Goal: Information Seeking & Learning: Learn about a topic

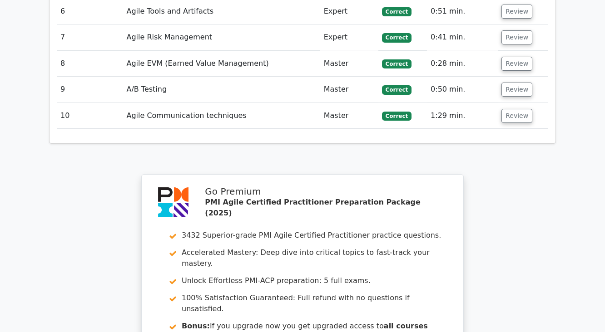
scroll to position [1526, 0]
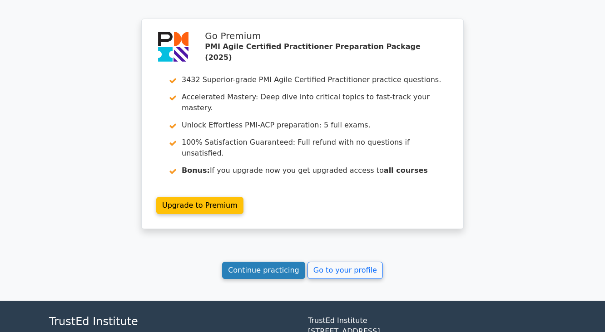
click at [267, 262] on link "Continue practicing" at bounding box center [263, 270] width 83 height 17
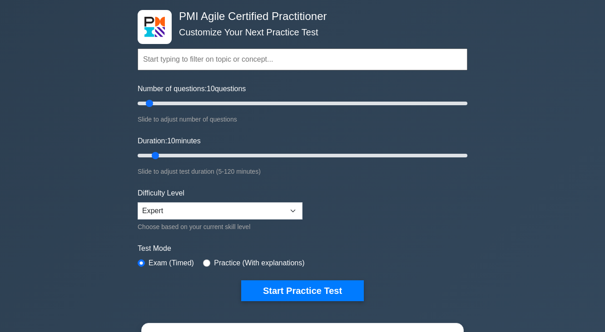
scroll to position [109, 0]
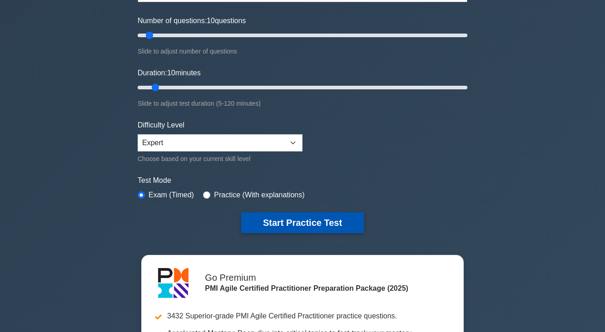
click at [320, 216] on button "Start Practice Test" at bounding box center [302, 223] width 123 height 21
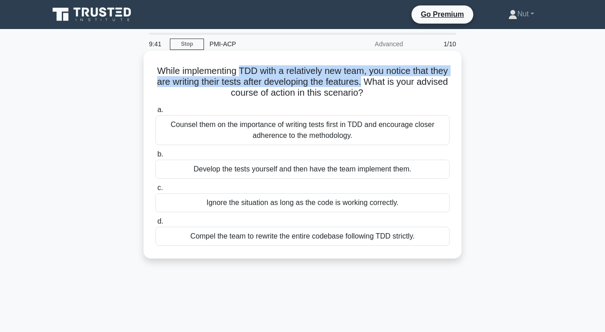
drag, startPoint x: 247, startPoint y: 70, endPoint x: 392, endPoint y: 86, distance: 145.7
click at [392, 86] on h5 "While implementing TDD with a relatively new team, you notice that they are wri…" at bounding box center [302, 82] width 296 height 34
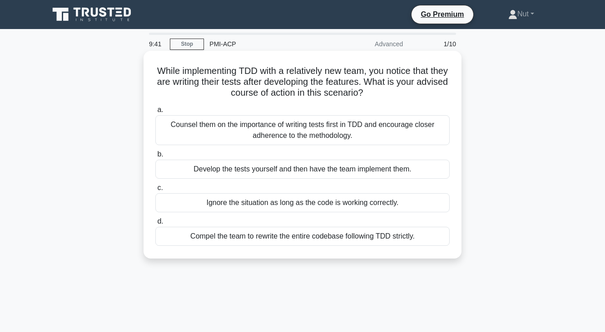
click at [400, 83] on h5 "While implementing TDD with a relatively new team, you notice that they are wri…" at bounding box center [302, 82] width 296 height 34
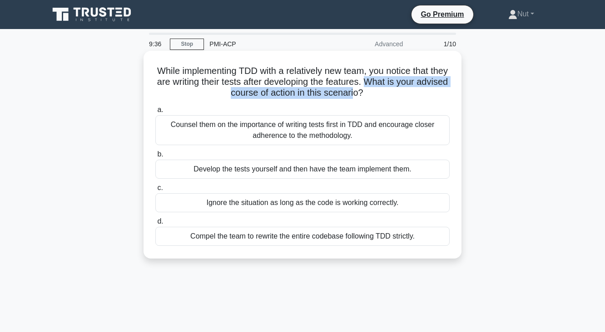
drag, startPoint x: 396, startPoint y: 87, endPoint x: 370, endPoint y: 89, distance: 26.4
click at [370, 89] on h5 "While implementing TDD with a relatively new team, you notice that they are wri…" at bounding box center [302, 82] width 296 height 34
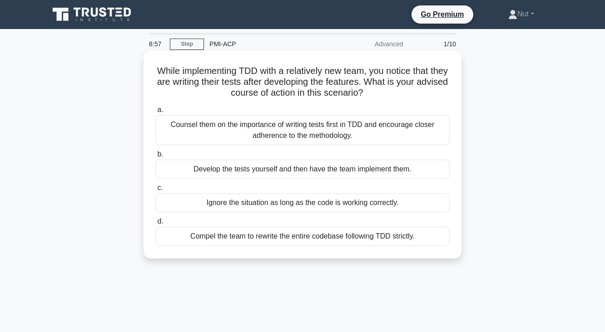
click at [340, 138] on div "Counsel them on the importance of writing tests first in TDD and encourage clos…" at bounding box center [302, 130] width 294 height 30
click at [155, 113] on input "a. Counsel them on the importance of writing tests first in TDD and encourage c…" at bounding box center [155, 110] width 0 height 6
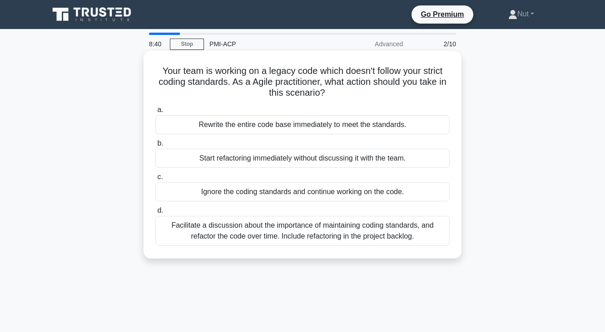
drag, startPoint x: 154, startPoint y: 68, endPoint x: 366, endPoint y: 92, distance: 213.5
click at [366, 92] on div "Your team is working on a legacy code which doesn't follow your strict coding s…" at bounding box center [302, 154] width 311 height 201
click at [166, 235] on div "Facilitate a discussion about the importance of maintaining coding standards, a…" at bounding box center [302, 231] width 294 height 30
click at [155, 214] on input "d. Facilitate a discussion about the importance of maintaining coding standards…" at bounding box center [155, 211] width 0 height 6
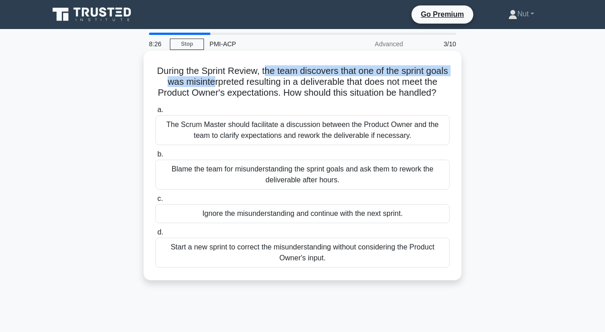
drag, startPoint x: 275, startPoint y: 70, endPoint x: 229, endPoint y: 87, distance: 48.9
click at [229, 87] on h5 "During the Sprint Review, the team discovers that one of the sprint goals was m…" at bounding box center [302, 82] width 296 height 34
click at [233, 87] on h5 "During the Sprint Review, the team discovers that one of the sprint goals was m…" at bounding box center [302, 82] width 296 height 34
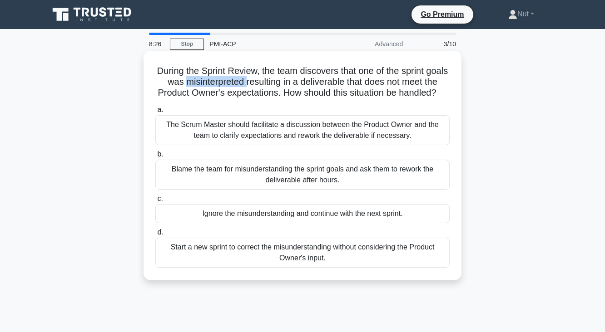
click at [233, 87] on h5 "During the Sprint Review, the team discovers that one of the sprint goals was m…" at bounding box center [302, 82] width 296 height 34
drag, startPoint x: 315, startPoint y: 94, endPoint x: 317, endPoint y: 104, distance: 10.7
click at [317, 99] on h5 "During the Sprint Review, the team discovers that one of the sprint goals was m…" at bounding box center [302, 82] width 296 height 34
click at [307, 143] on div "The Scrum Master should facilitate a discussion between the Product Owner and t…" at bounding box center [302, 130] width 294 height 30
click at [155, 113] on input "a. The Scrum Master should facilitate a discussion between the Product Owner an…" at bounding box center [155, 110] width 0 height 6
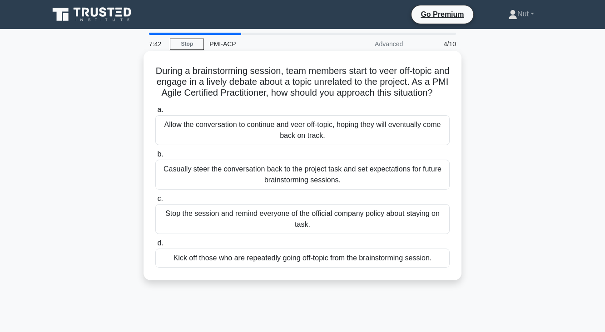
drag, startPoint x: 158, startPoint y: 67, endPoint x: 403, endPoint y: 101, distance: 247.5
click at [403, 99] on h5 "During a brainstorming session, team members start to veer off-topic and engage…" at bounding box center [302, 82] width 296 height 34
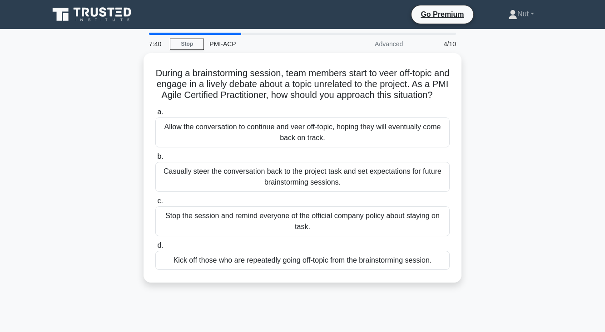
click at [508, 116] on div "During a brainstorming session, team members start to veer off-topic and engage…" at bounding box center [303, 173] width 518 height 241
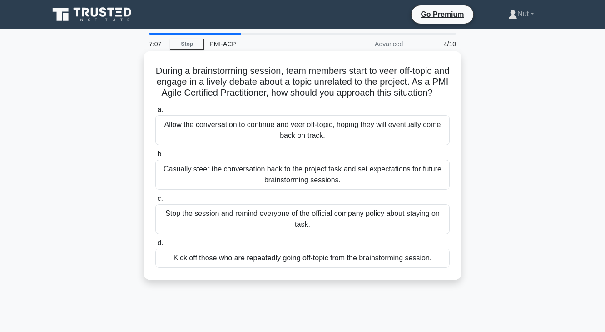
click at [229, 190] on div "Casually steer the conversation back to the project task and set expectations f…" at bounding box center [302, 175] width 294 height 30
click at [155, 158] on input "b. Casually steer the conversation back to the project task and set expectation…" at bounding box center [155, 155] width 0 height 6
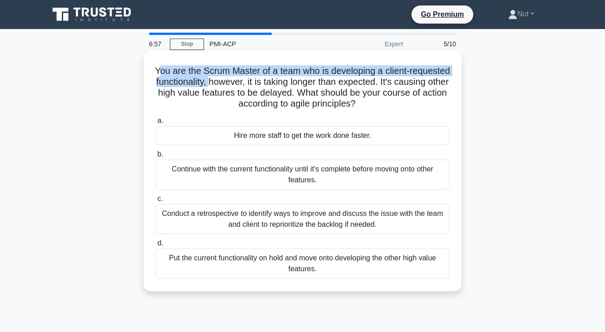
drag, startPoint x: 178, startPoint y: 70, endPoint x: 258, endPoint y: 83, distance: 81.5
click at [258, 83] on h5 "You are the Scrum Master of a team who is developing a client-requested functio…" at bounding box center [302, 87] width 296 height 45
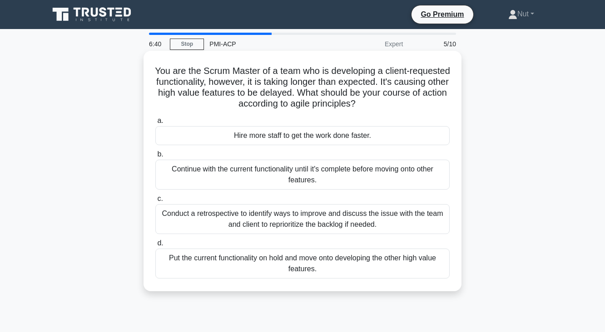
click at [263, 90] on h5 "You are the Scrum Master of a team who is developing a client-requested functio…" at bounding box center [302, 87] width 296 height 45
drag, startPoint x: 262, startPoint y: 85, endPoint x: 435, endPoint y: 105, distance: 173.8
click at [435, 105] on h5 "You are the Scrum Master of a team who is developing a client-requested functio…" at bounding box center [302, 87] width 296 height 45
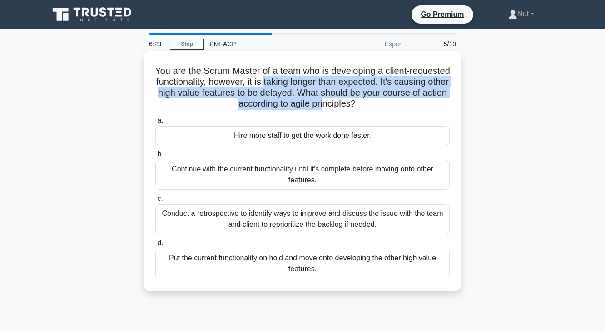
drag, startPoint x: 315, startPoint y: 81, endPoint x: 358, endPoint y: 107, distance: 50.3
click at [358, 107] on h5 "You are the Scrum Master of a team who is developing a client-requested functio…" at bounding box center [302, 87] width 296 height 45
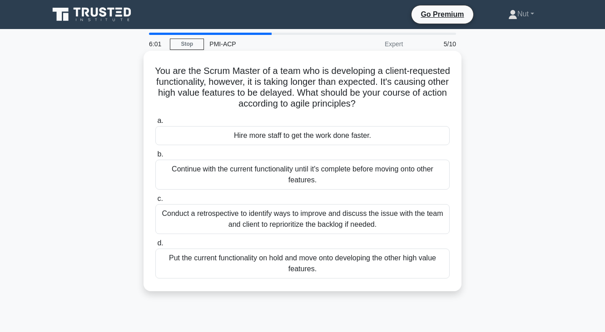
click at [295, 227] on div "Conduct a retrospective to identify ways to improve and discuss the issue with …" at bounding box center [302, 219] width 294 height 30
click at [155, 202] on input "c. Conduct a retrospective to identify ways to improve and discuss the issue wi…" at bounding box center [155, 199] width 0 height 6
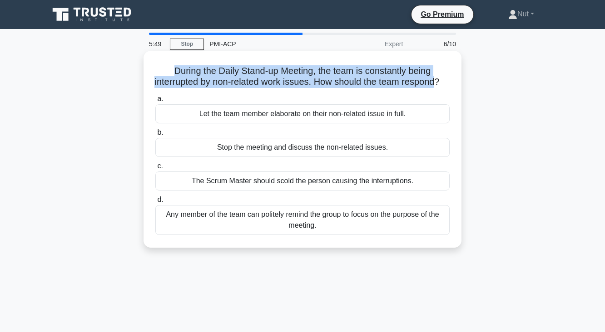
drag, startPoint x: 170, startPoint y: 80, endPoint x: 443, endPoint y: 87, distance: 273.1
click at [443, 87] on h5 "During the Daily Stand-up Meeting, the team is constantly being interrupted by …" at bounding box center [302, 76] width 296 height 23
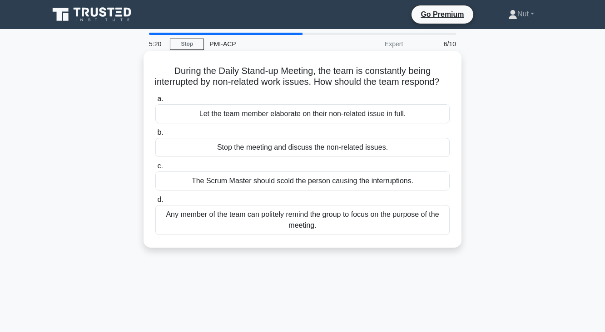
click at [343, 232] on div "Any member of the team can politely remind the group to focus on the purpose of…" at bounding box center [302, 220] width 294 height 30
click at [155, 203] on input "d. Any member of the team can politely remind the group to focus on the purpose…" at bounding box center [155, 200] width 0 height 6
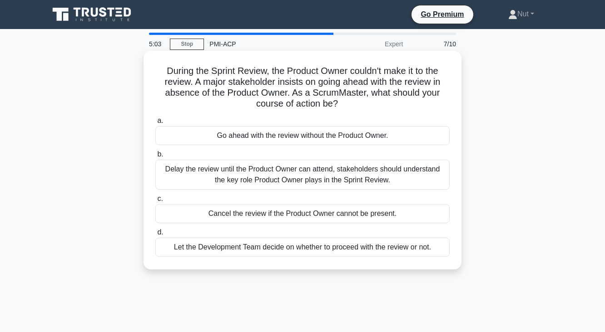
drag, startPoint x: 163, startPoint y: 71, endPoint x: 367, endPoint y: 103, distance: 206.9
click at [367, 103] on h5 "During the Sprint Review, the Product Owner couldn't make it to the review. A m…" at bounding box center [302, 87] width 296 height 45
click at [412, 171] on div "Delay the review until the Product Owner can attend, stakeholders should unders…" at bounding box center [302, 175] width 294 height 30
click at [155, 158] on input "b. Delay the review until the Product Owner can attend, stakeholders should und…" at bounding box center [155, 155] width 0 height 6
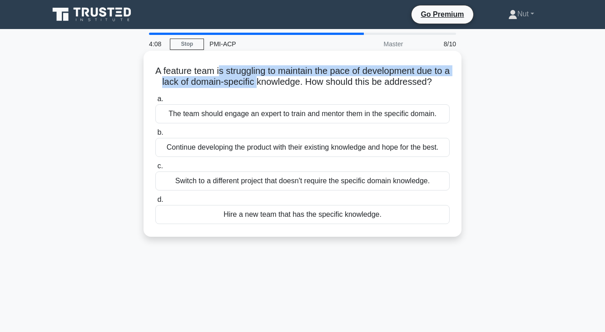
drag, startPoint x: 224, startPoint y: 73, endPoint x: 272, endPoint y: 82, distance: 49.0
click at [272, 82] on h5 "A feature team is struggling to maintain the pace of development due to a lack …" at bounding box center [302, 76] width 296 height 23
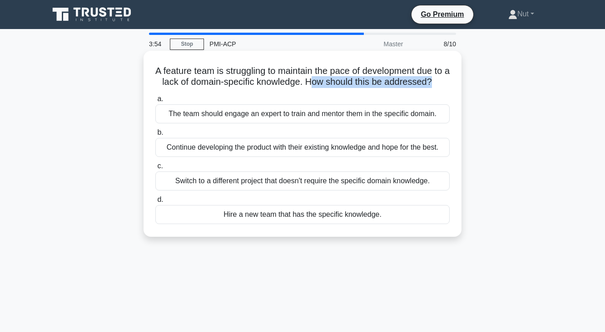
drag, startPoint x: 329, startPoint y: 84, endPoint x: 457, endPoint y: 80, distance: 127.7
click at [457, 80] on div "A feature team is struggling to maintain the pace of development due to a lack …" at bounding box center [302, 143] width 311 height 179
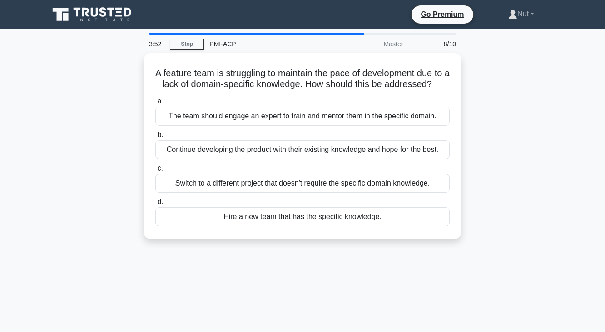
click at [507, 92] on div "A feature team is struggling to maintain the pace of development due to a lack …" at bounding box center [303, 151] width 518 height 197
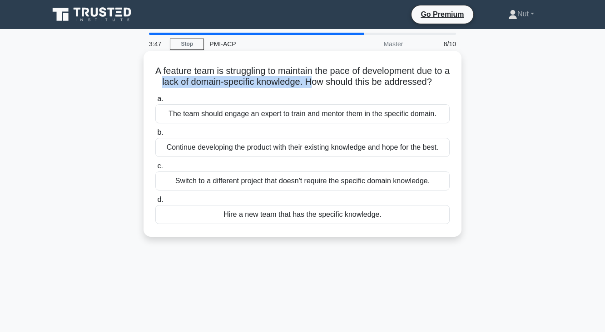
drag, startPoint x: 174, startPoint y: 82, endPoint x: 327, endPoint y: 83, distance: 153.1
click at [327, 83] on h5 "A feature team is struggling to maintain the pace of development due to a lack …" at bounding box center [302, 76] width 296 height 23
click at [272, 124] on div "The team should engage an expert to train and mentor them in the specific domai…" at bounding box center [302, 113] width 294 height 19
click at [155, 102] on input "a. The team should engage an expert to train and mentor them in the specific do…" at bounding box center [155, 99] width 0 height 6
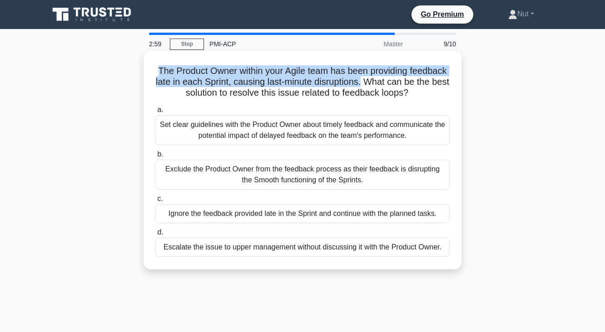
drag, startPoint x: 173, startPoint y: 69, endPoint x: 407, endPoint y: 86, distance: 234.5
click at [407, 86] on h5 "The Product Owner within your Agile team has been providing feedback late in ea…" at bounding box center [302, 82] width 296 height 34
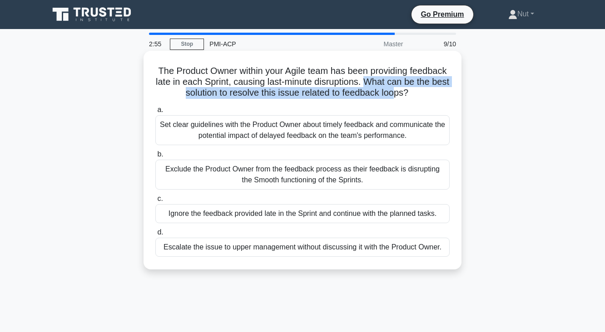
drag, startPoint x: 411, startPoint y: 85, endPoint x: 418, endPoint y: 89, distance: 7.8
click at [418, 89] on h5 "The Product Owner within your Agile team has been providing feedback late in ea…" at bounding box center [302, 82] width 296 height 34
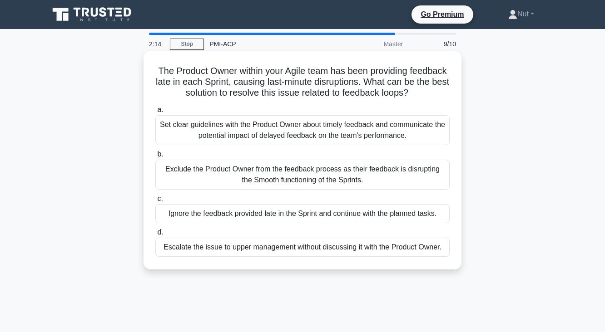
click at [427, 138] on div "Set clear guidelines with the Product Owner about timely feedback and communica…" at bounding box center [302, 130] width 294 height 30
click at [155, 113] on input "a. Set clear guidelines with the Product Owner about timely feedback and commun…" at bounding box center [155, 110] width 0 height 6
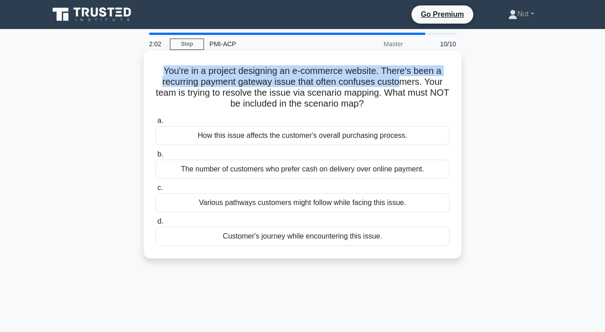
drag, startPoint x: 162, startPoint y: 71, endPoint x: 403, endPoint y: 86, distance: 242.1
click at [403, 86] on h5 "You're in a project designing an e-commerce website. There's been a recurring p…" at bounding box center [302, 87] width 296 height 45
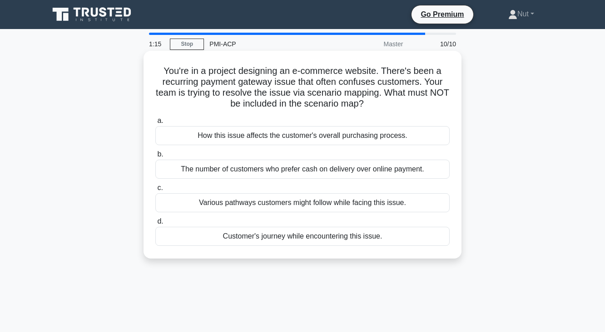
click at [196, 170] on div "The number of customers who prefer cash on delivery over online payment." at bounding box center [302, 169] width 294 height 19
click at [155, 158] on input "b. The number of customers who prefer cash on delivery over online payment." at bounding box center [155, 155] width 0 height 6
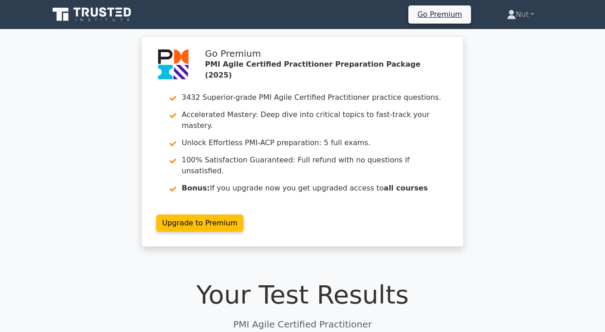
click at [520, 24] on ul "Go Premium Nut Profile Settings" at bounding box center [482, 14] width 148 height 19
click at [521, 20] on link "Nut" at bounding box center [520, 14] width 71 height 18
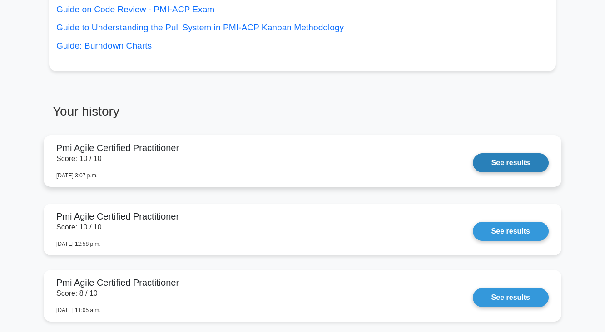
scroll to position [581, 0]
